Goal: Information Seeking & Learning: Learn about a topic

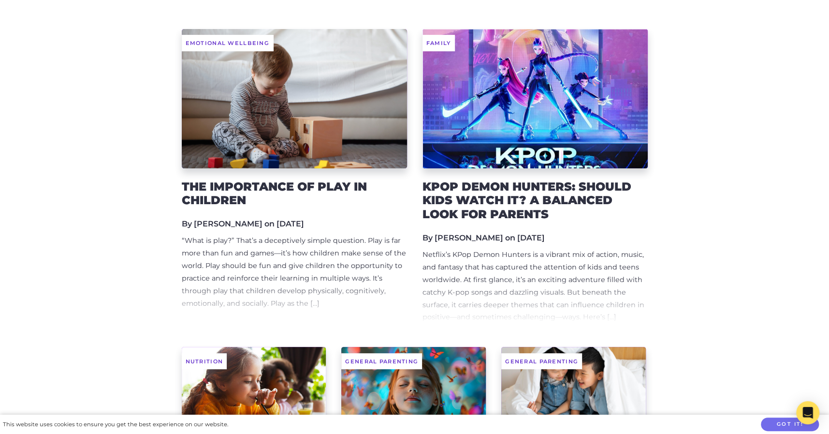
scroll to position [144, 0]
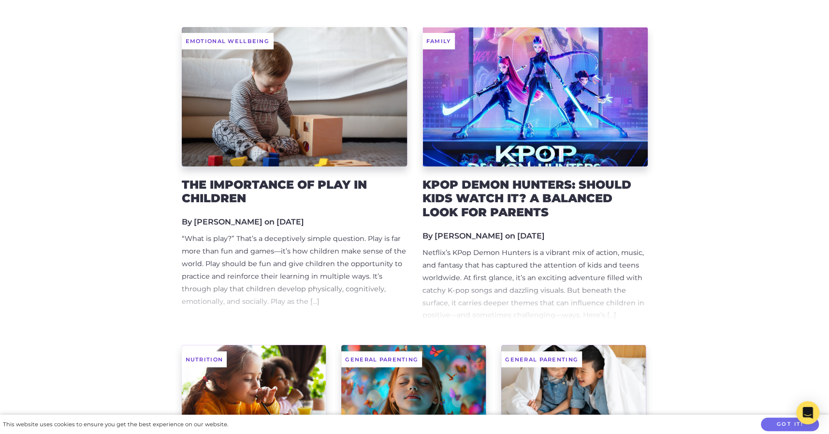
click at [262, 225] on h5 "By Amanda Banks on 6 Oct 2025" at bounding box center [294, 221] width 225 height 9
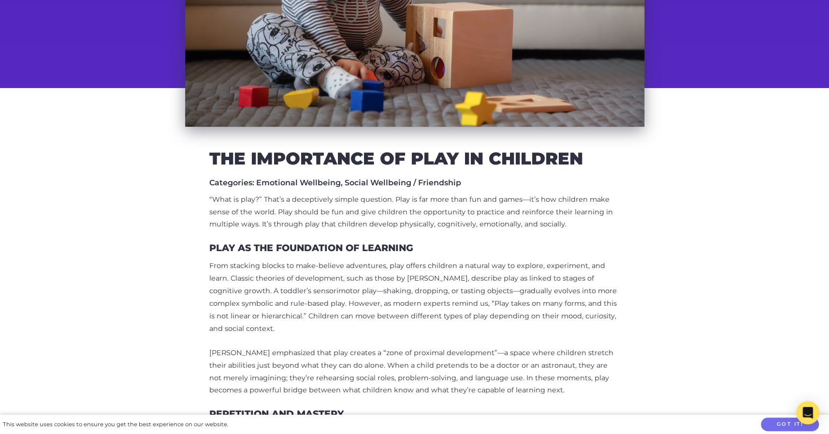
scroll to position [252, 0]
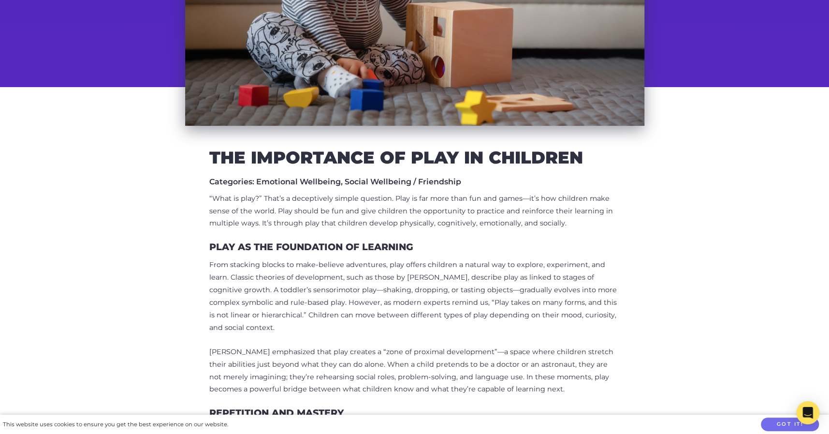
click at [308, 150] on h2 "The importance of play in children" at bounding box center [414, 157] width 411 height 15
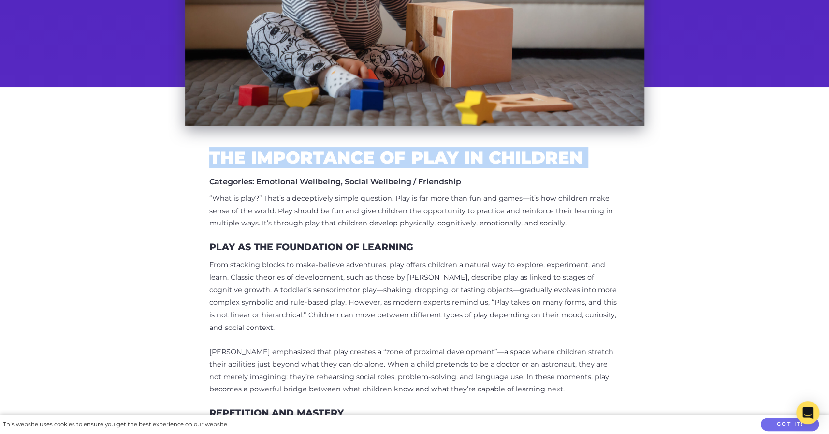
copy div "The importance of play in children"
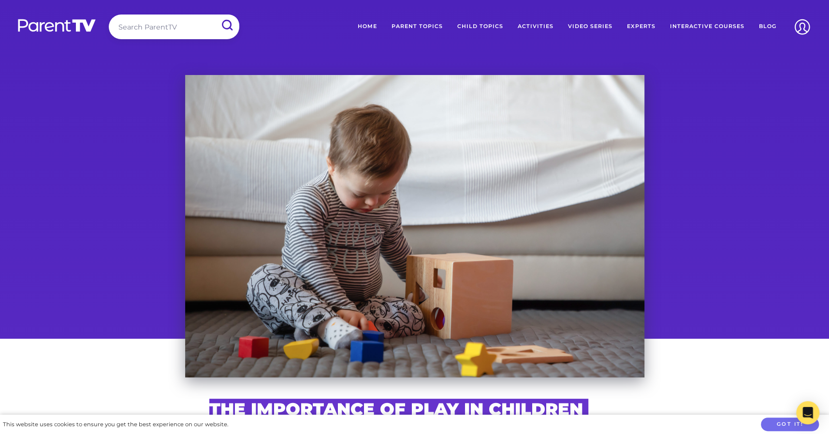
scroll to position [146, 0]
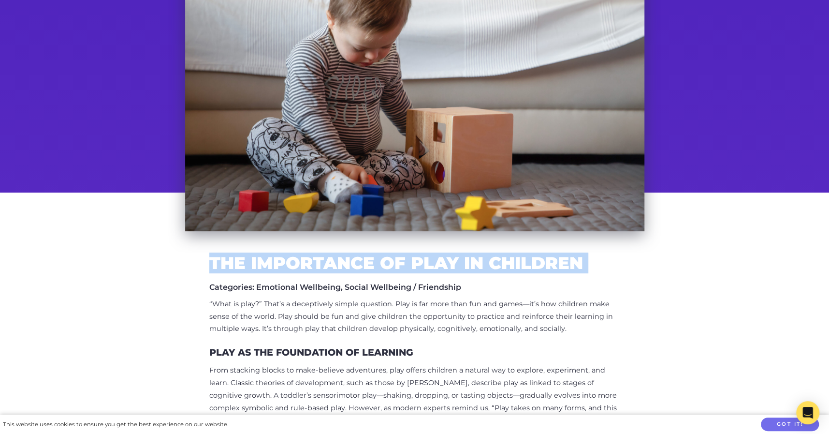
click at [347, 370] on p "From stacking blocks to make-believe adventures, play offers children a natural…" at bounding box center [414, 401] width 411 height 75
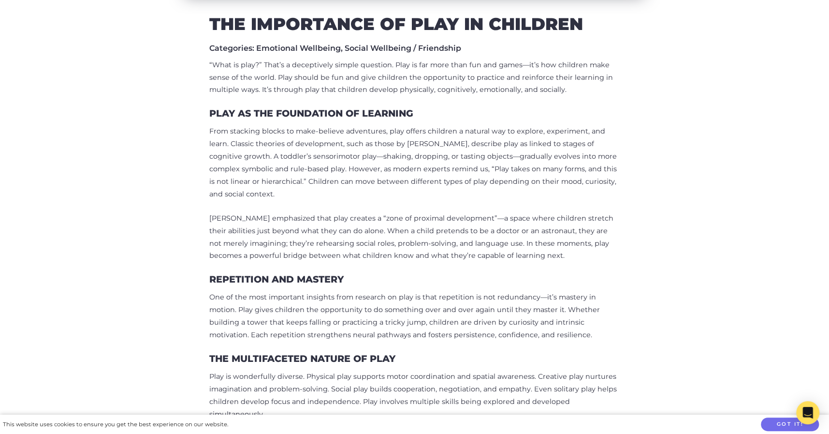
scroll to position [387, 0]
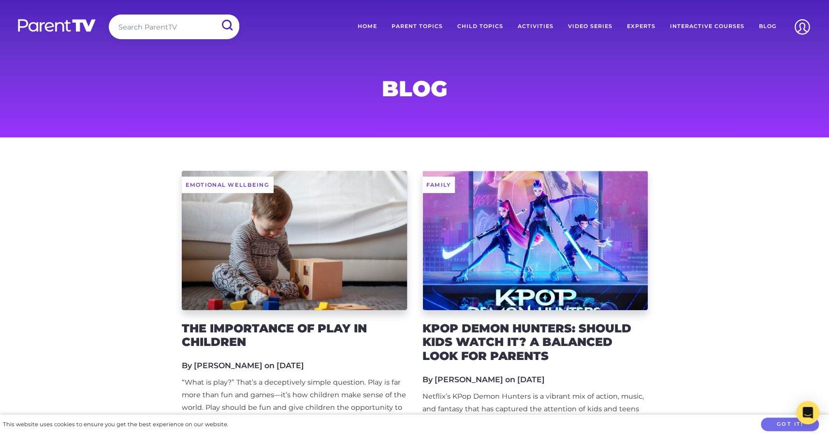
click at [170, 18] on input "search" at bounding box center [174, 27] width 131 height 25
click at [166, 29] on input "search" at bounding box center [174, 27] width 131 height 25
type input "play"
click at [214, 15] on input "submit" at bounding box center [226, 26] width 25 height 22
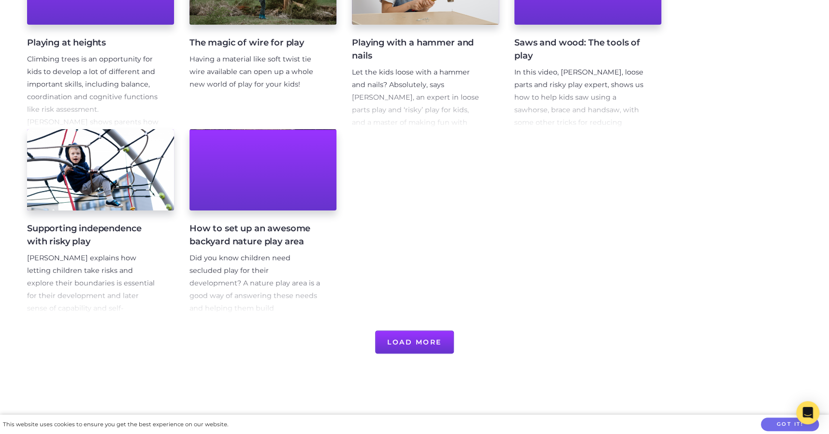
scroll to position [477, 0]
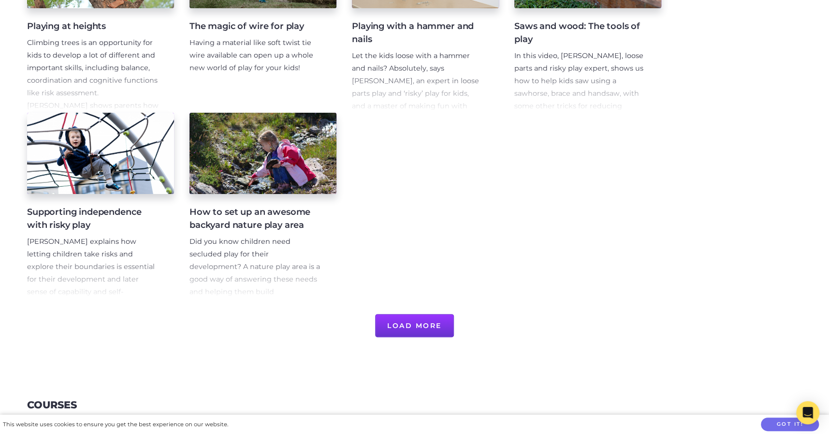
click at [400, 317] on button "Load More" at bounding box center [414, 325] width 79 height 23
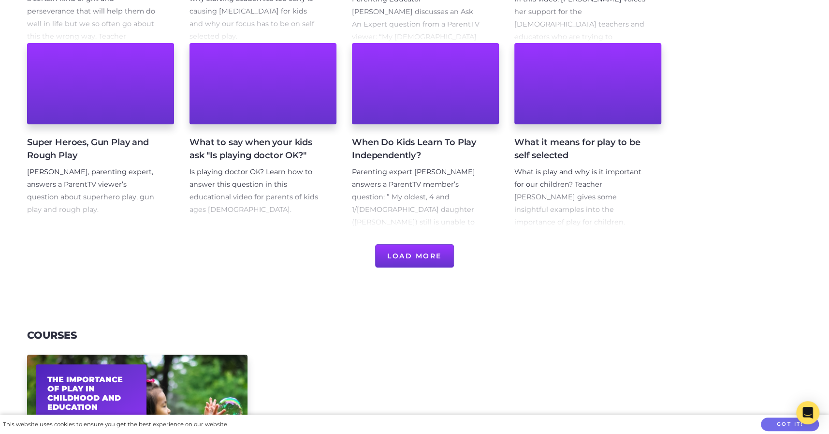
scroll to position [921, 0]
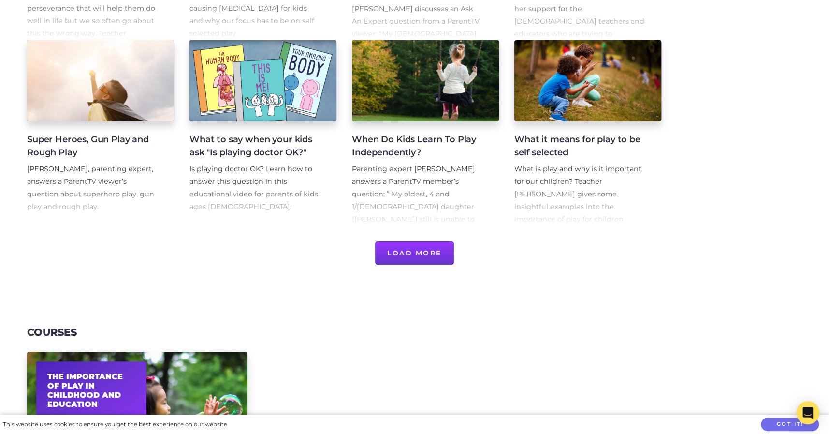
click at [414, 254] on button "Load More" at bounding box center [414, 252] width 79 height 23
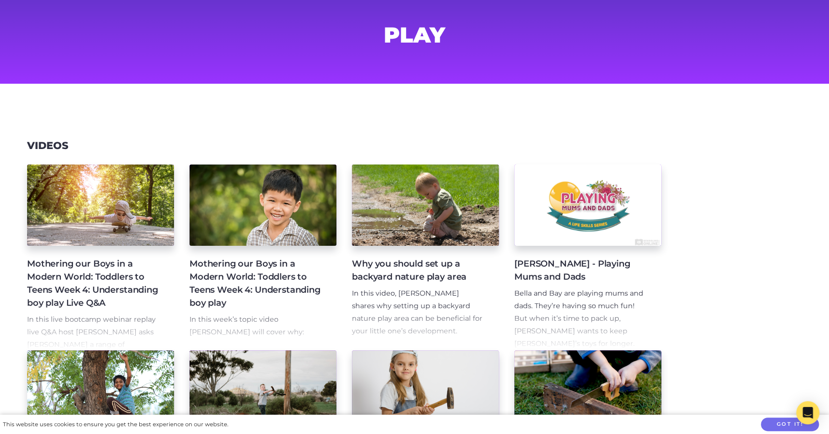
scroll to position [0, 0]
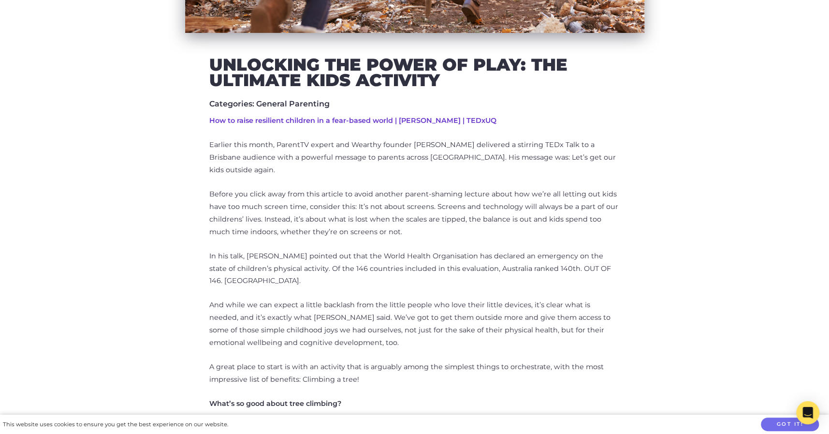
scroll to position [346, 0]
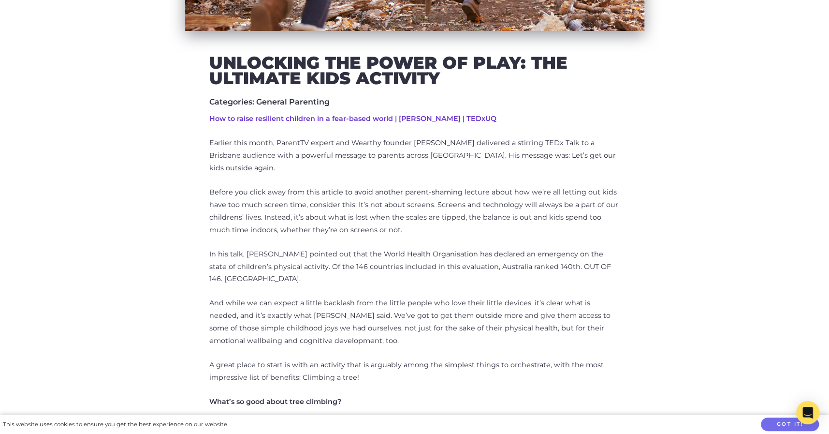
click at [222, 147] on p "Earlier this month, ParentTV expert and Wearthy founder Lukas Ritson delivered …" at bounding box center [414, 156] width 411 height 38
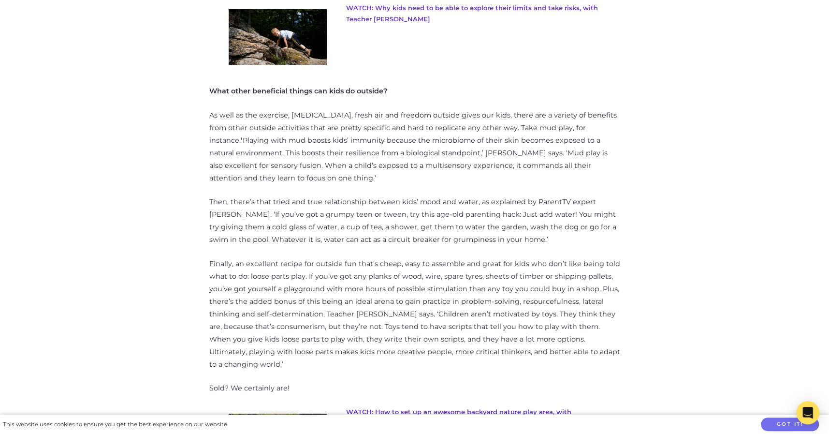
scroll to position [1696, 0]
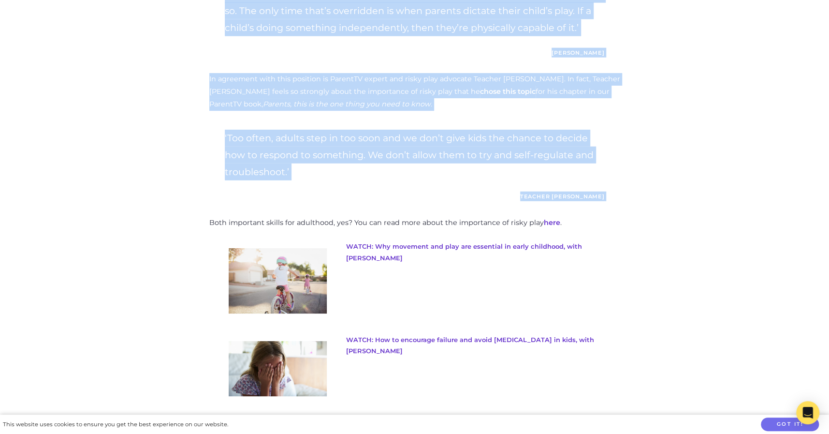
drag, startPoint x: 210, startPoint y: 145, endPoint x: 385, endPoint y: 155, distance: 175.4
copy div "Earlier this month, ParentTV expert and Wearthy founder Lukas Ritson delivered …"
click at [455, 130] on p "‘Too often, adults step in too soon and we don’t give kids the chance to decide…" at bounding box center [415, 155] width 380 height 50
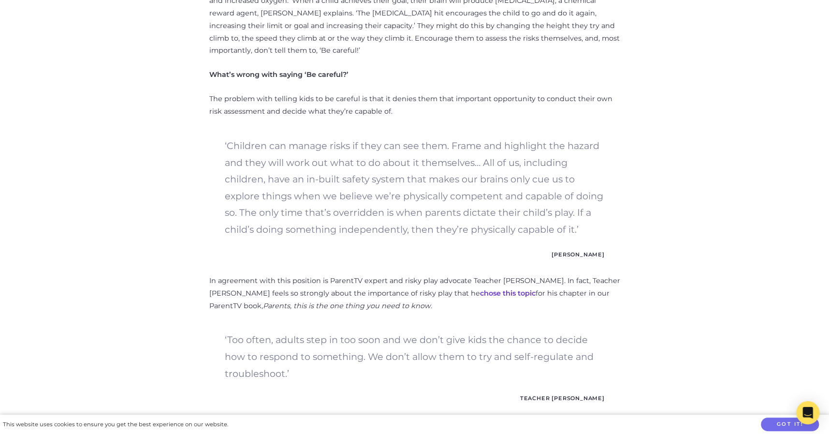
scroll to position [1755, 0]
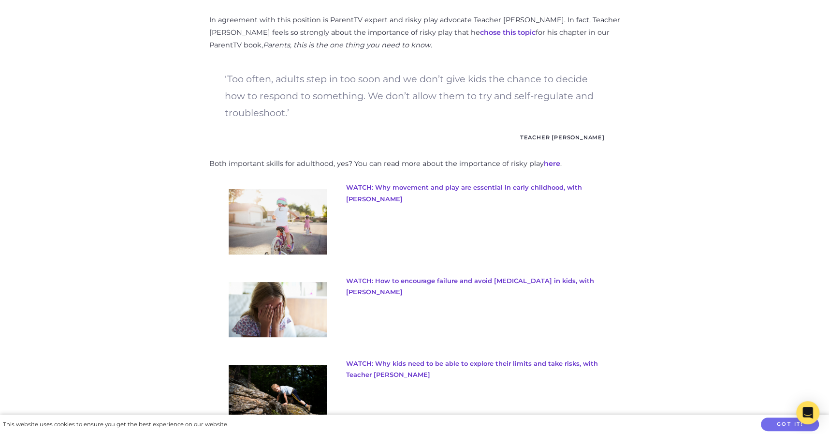
click at [440, 359] on link "WATCH: Why kids need to be able to explore their limits and take risks, with Te…" at bounding box center [472, 368] width 252 height 19
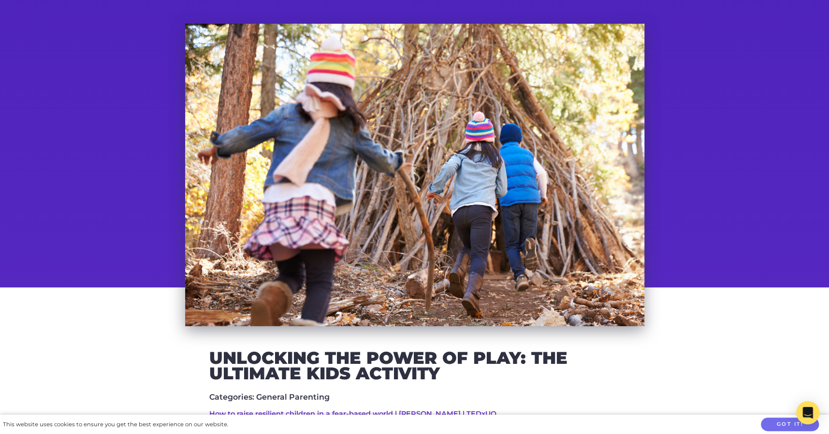
scroll to position [0, 0]
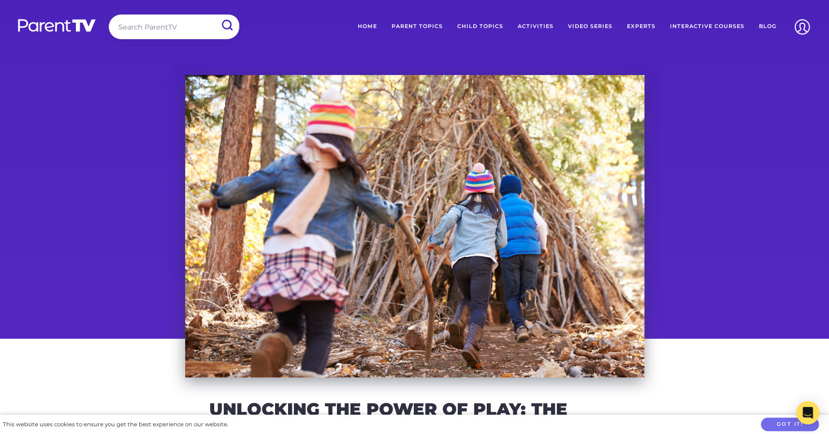
click at [63, 30] on img at bounding box center [57, 25] width 80 height 14
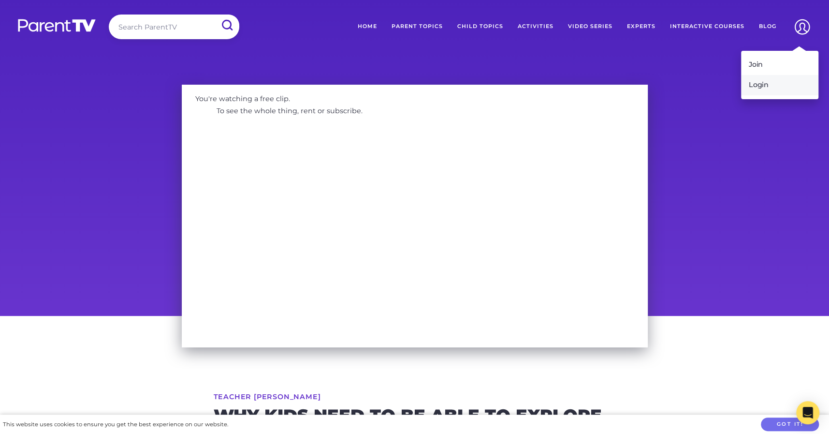
click at [767, 86] on link "Login" at bounding box center [779, 85] width 77 height 20
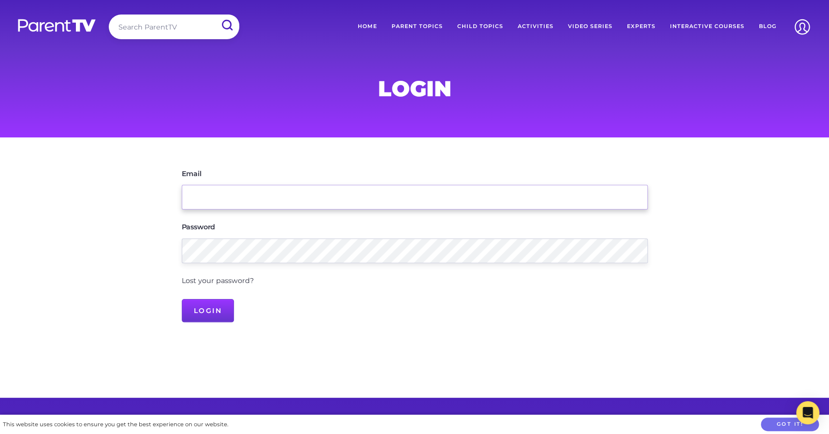
type input "[EMAIL_ADDRESS][DOMAIN_NAME]"
click at [355, 184] on div "Email [EMAIL_ADDRESS][DOMAIN_NAME]" at bounding box center [415, 189] width 466 height 42
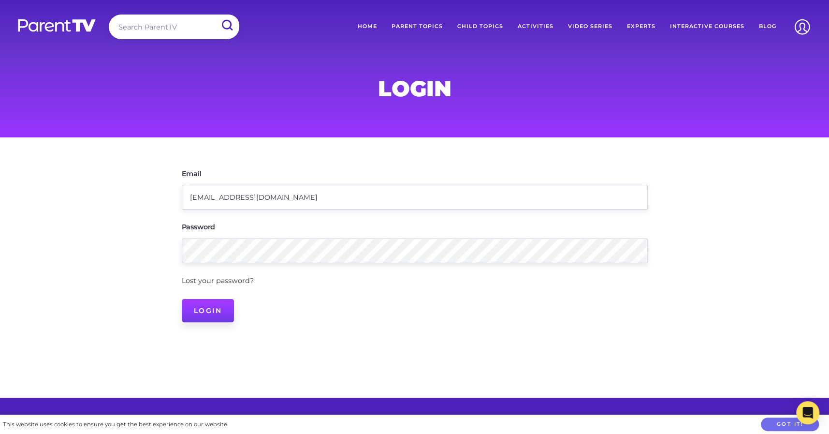
click at [218, 318] on input "Login" at bounding box center [208, 310] width 53 height 23
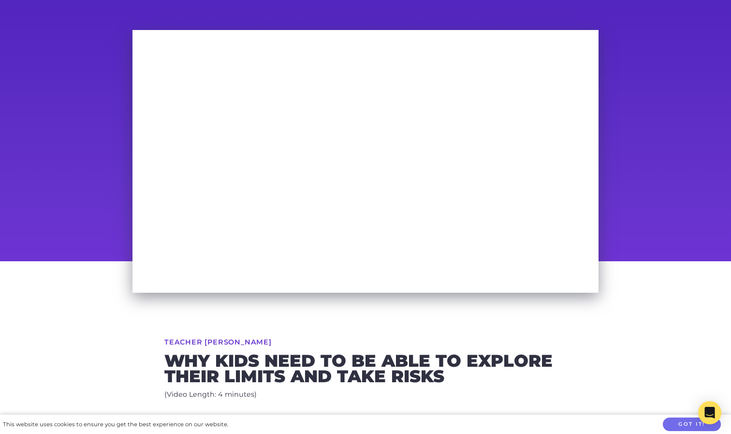
scroll to position [15, 0]
